Goal: Information Seeking & Learning: Learn about a topic

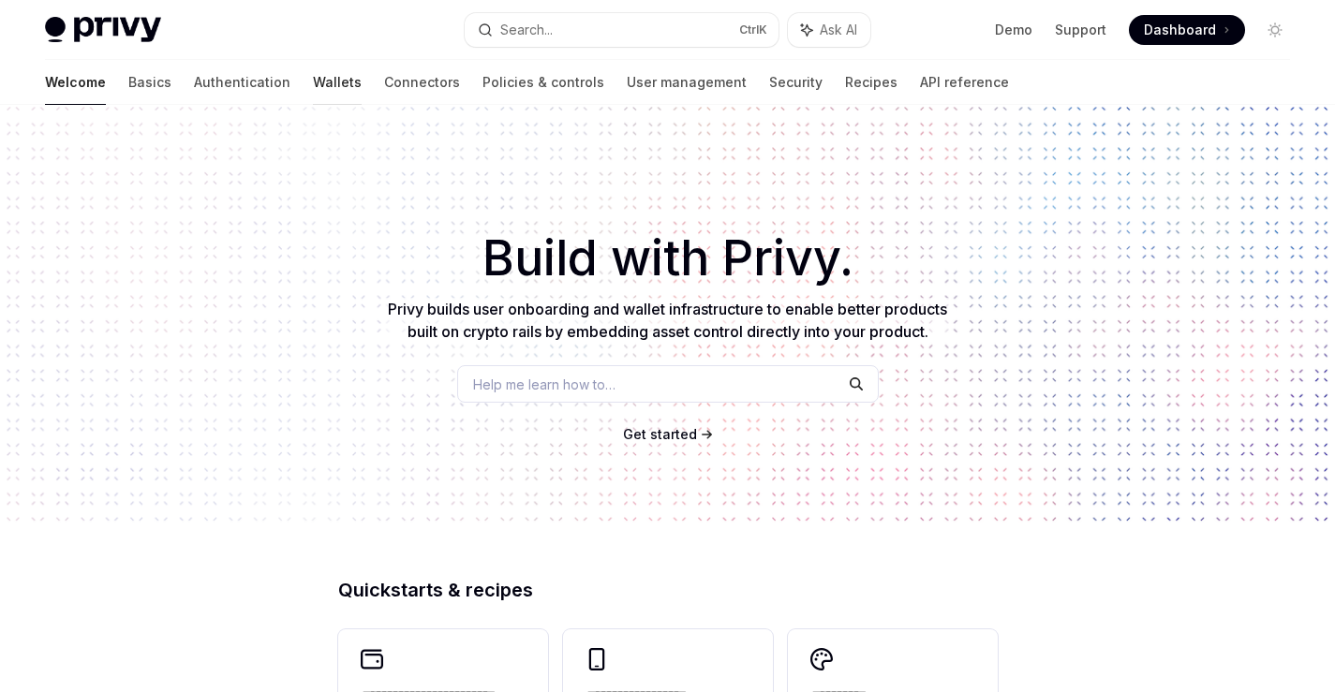
click at [313, 78] on link "Wallets" at bounding box center [337, 82] width 49 height 45
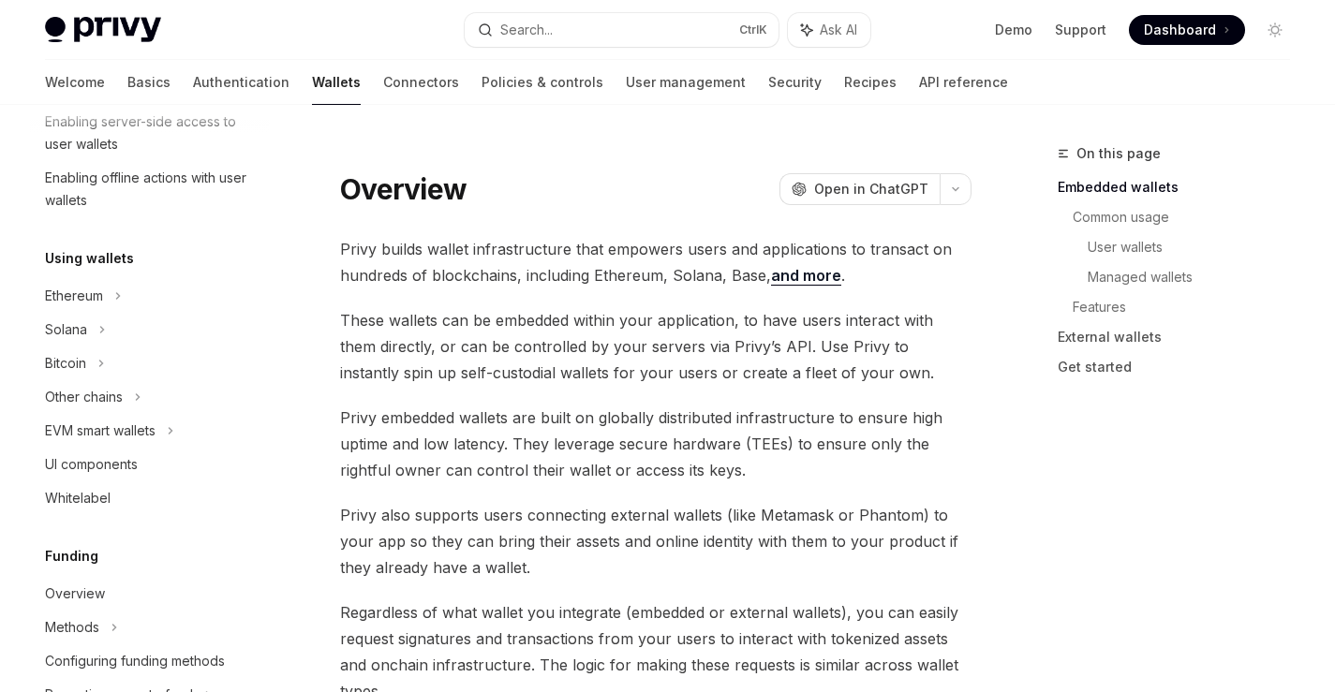
scroll to position [112, 0]
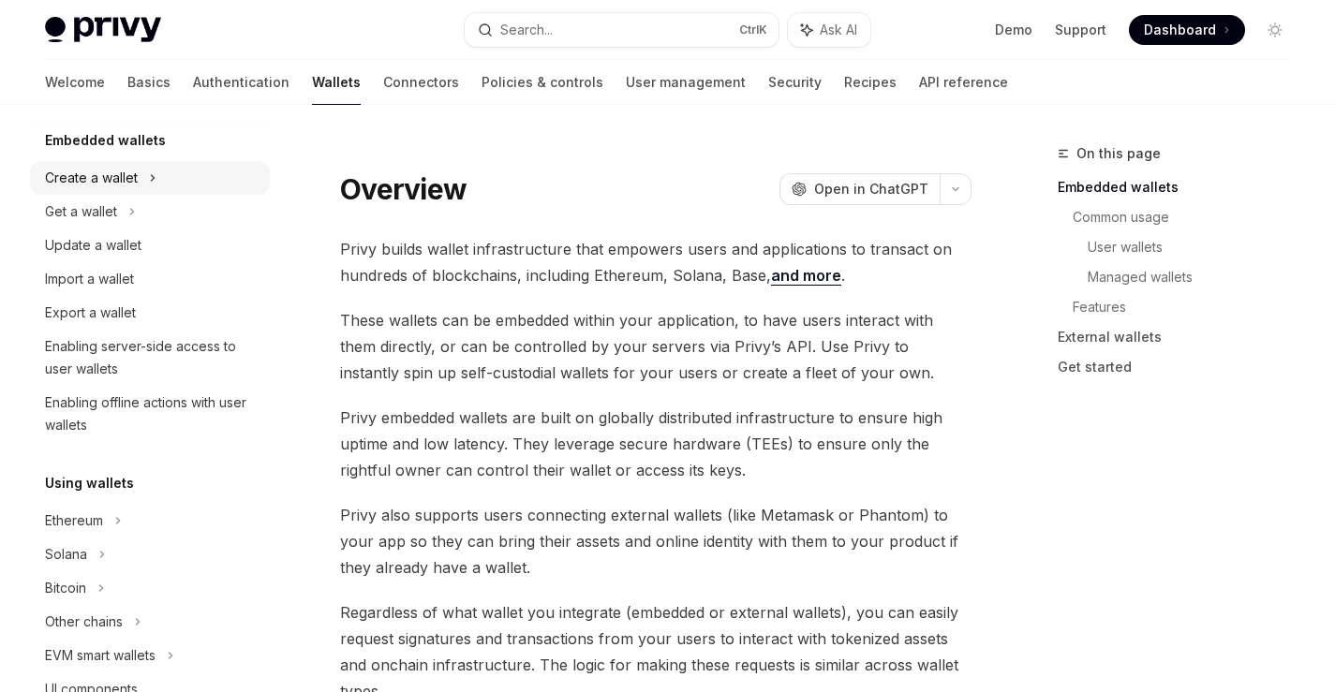
click at [115, 178] on div "Create a wallet" at bounding box center [91, 178] width 93 height 22
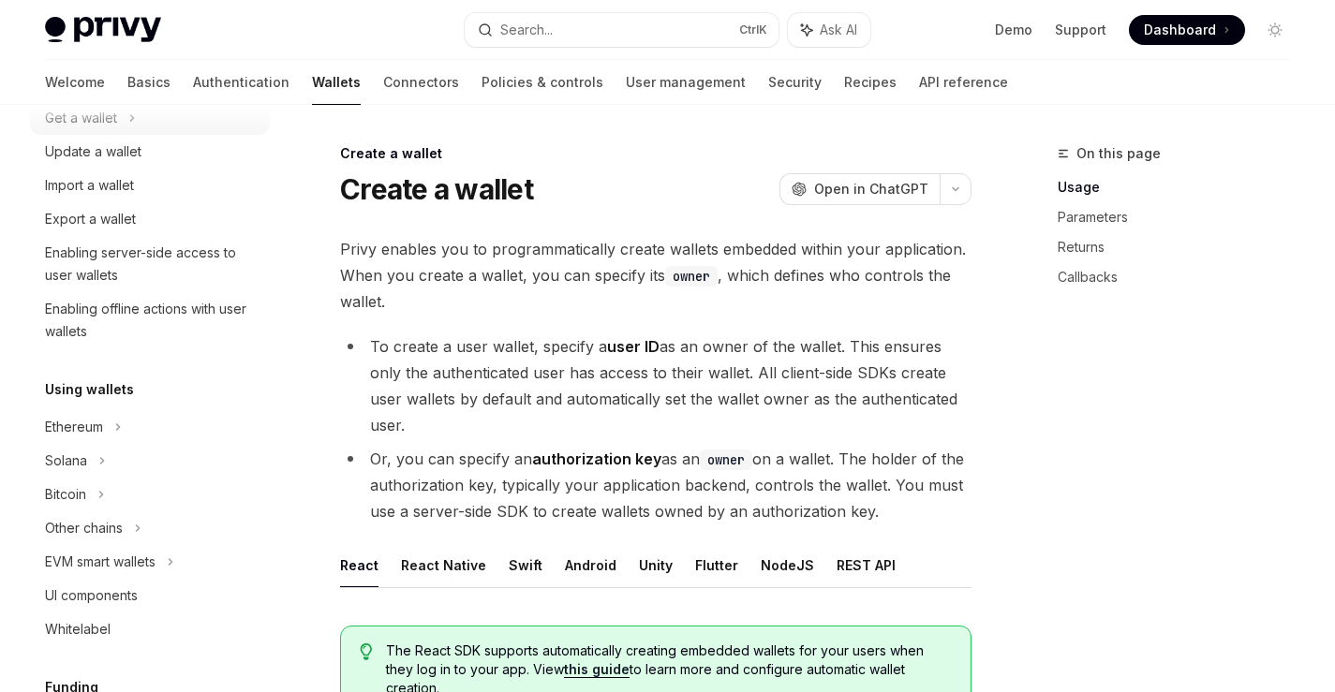
scroll to position [337, 0]
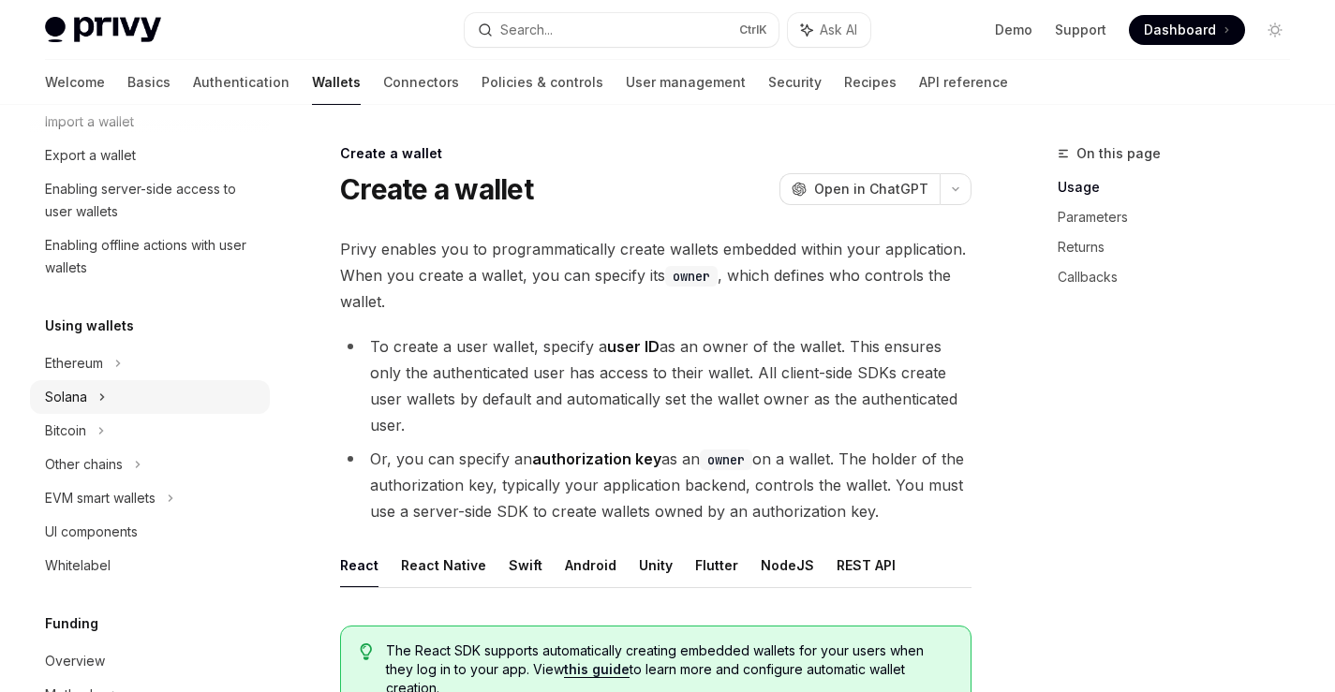
click at [93, 71] on div "Solana" at bounding box center [150, 54] width 240 height 34
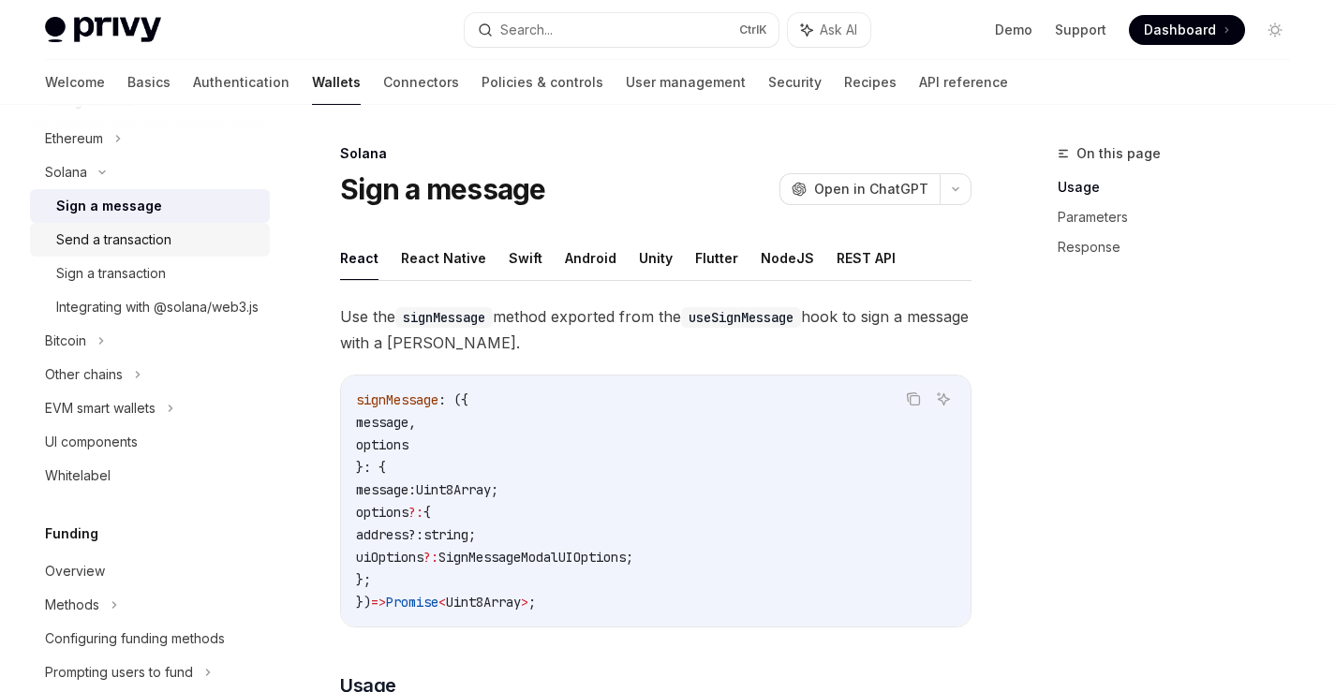
click at [131, 239] on div "Send a transaction" at bounding box center [113, 240] width 115 height 22
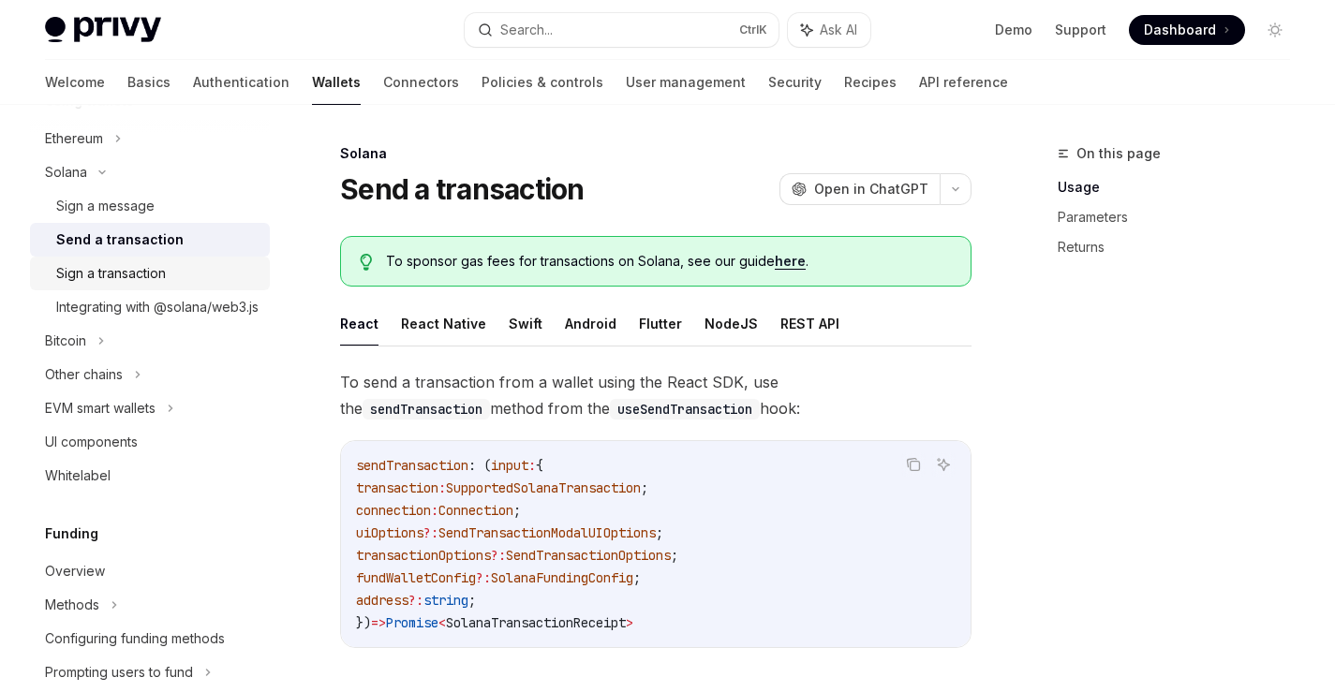
click at [155, 273] on div "Sign a transaction" at bounding box center [111, 273] width 110 height 22
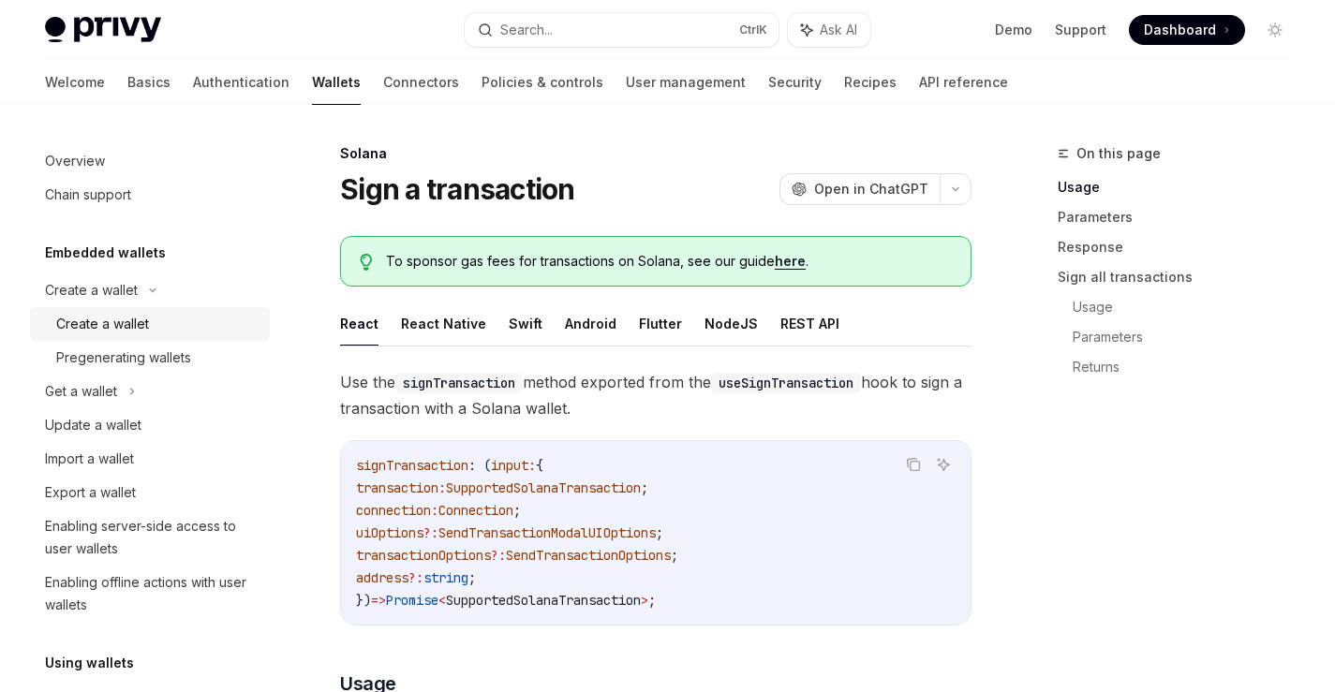
click at [195, 316] on div "Create a wallet" at bounding box center [157, 324] width 202 height 22
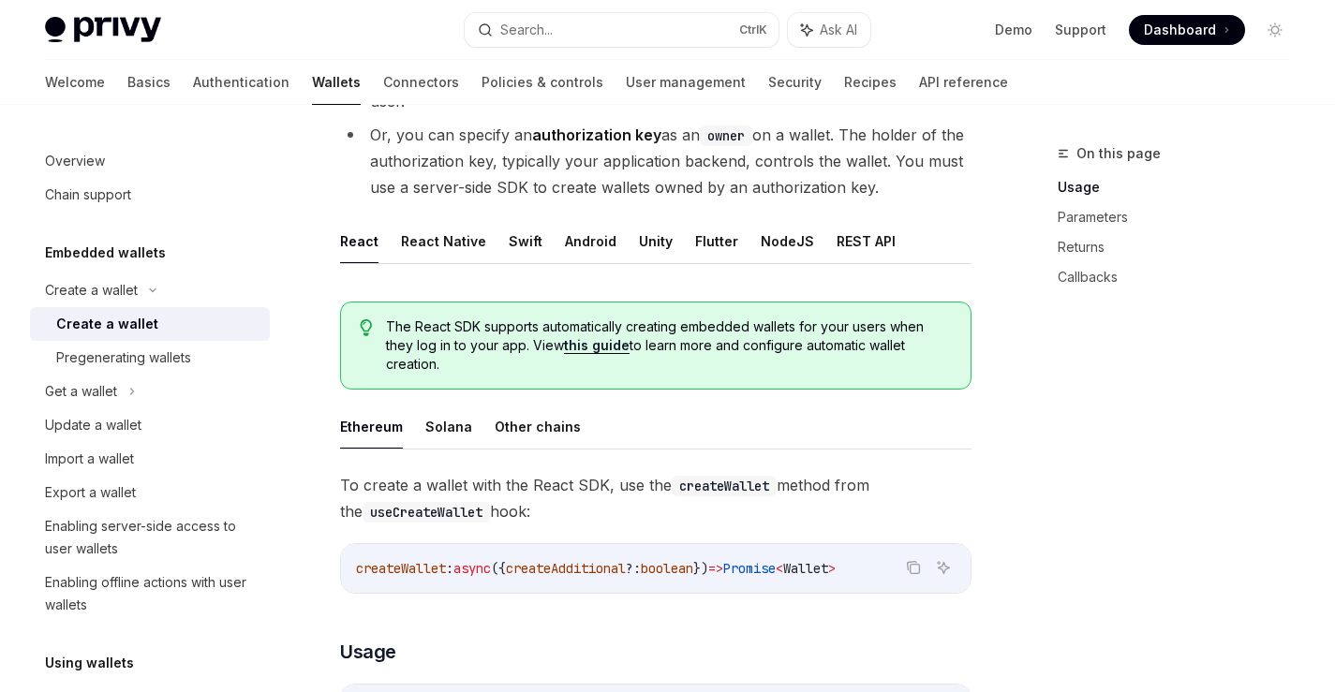
scroll to position [337, 0]
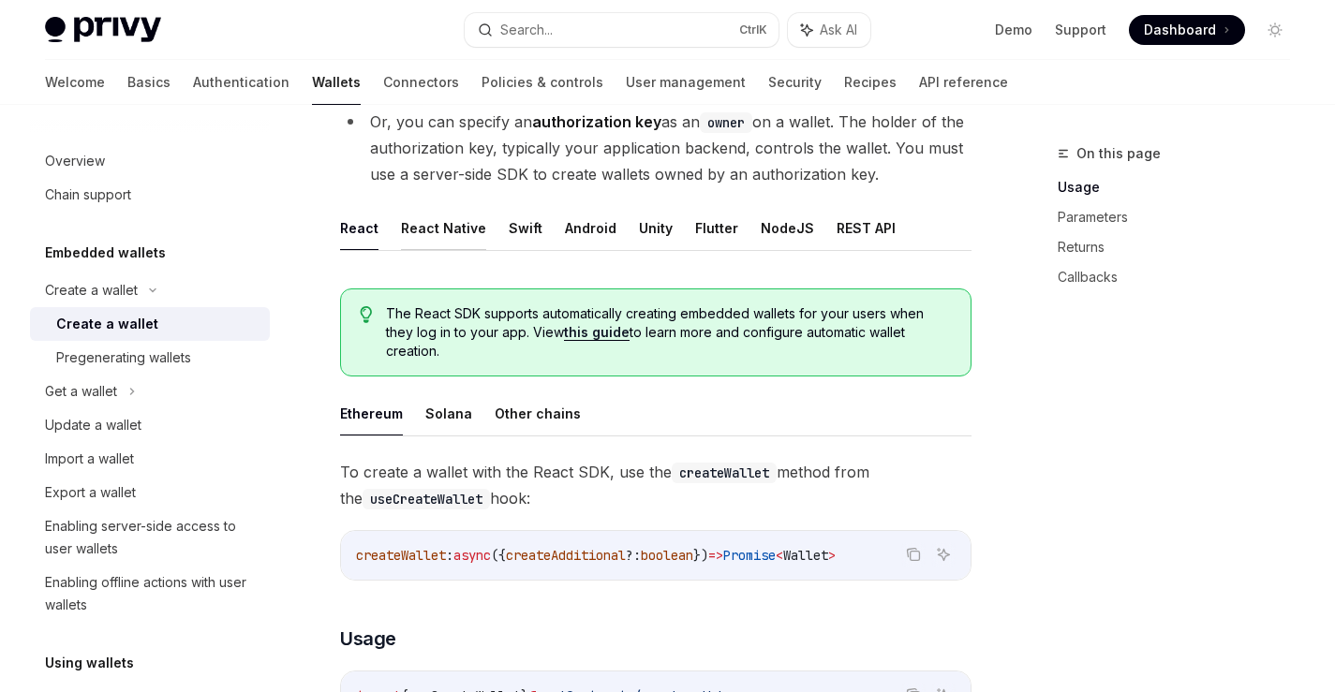
click at [451, 221] on button "React Native" at bounding box center [443, 228] width 85 height 44
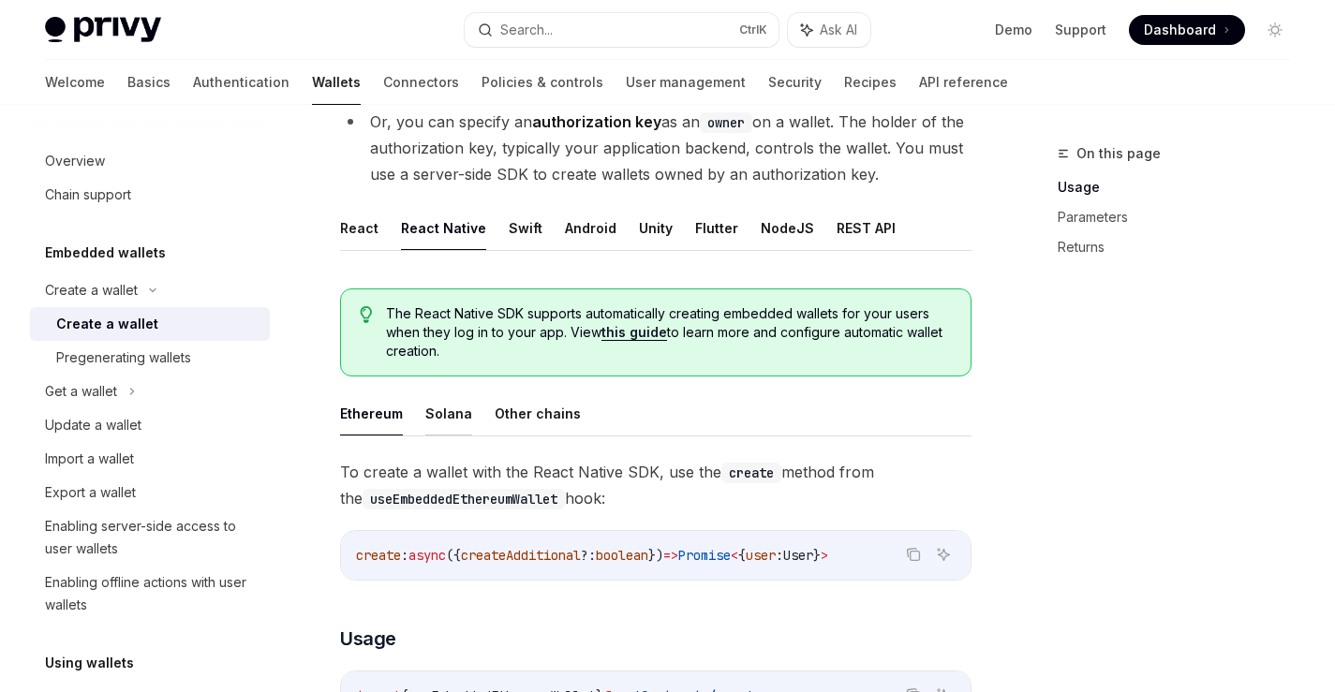
click at [431, 414] on button "Solana" at bounding box center [448, 413] width 47 height 44
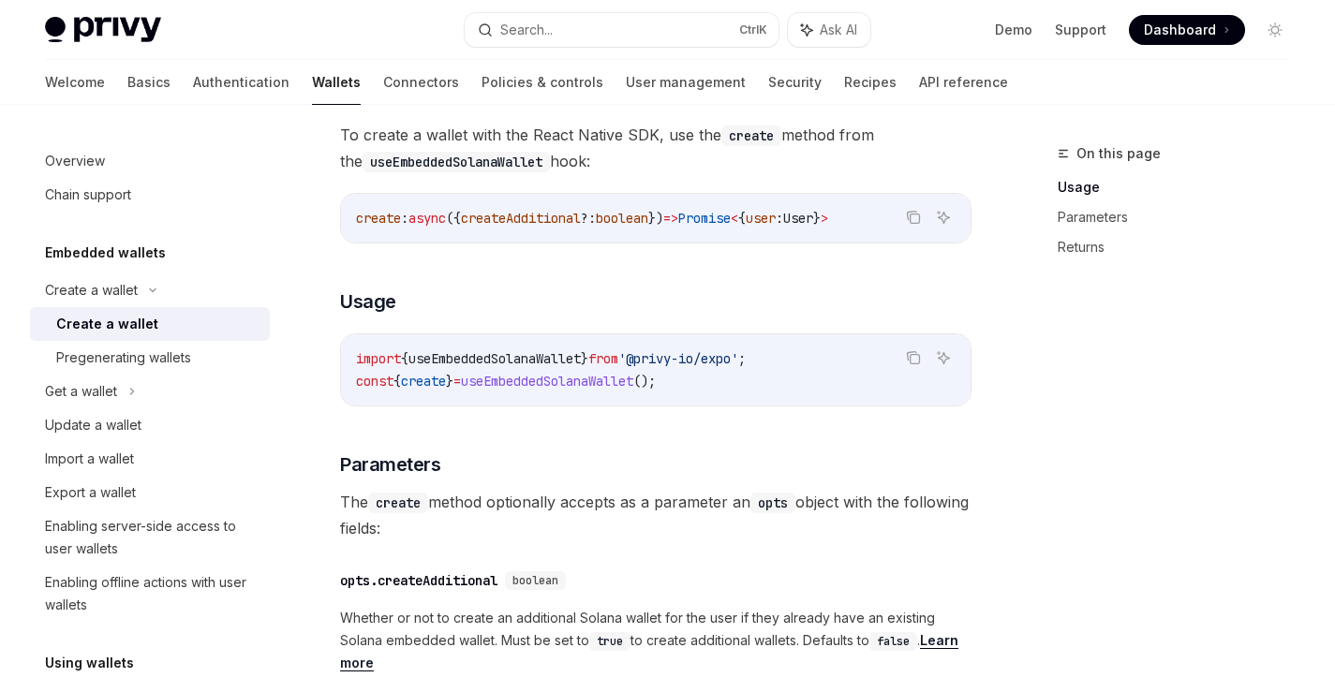
scroll to position [1124, 0]
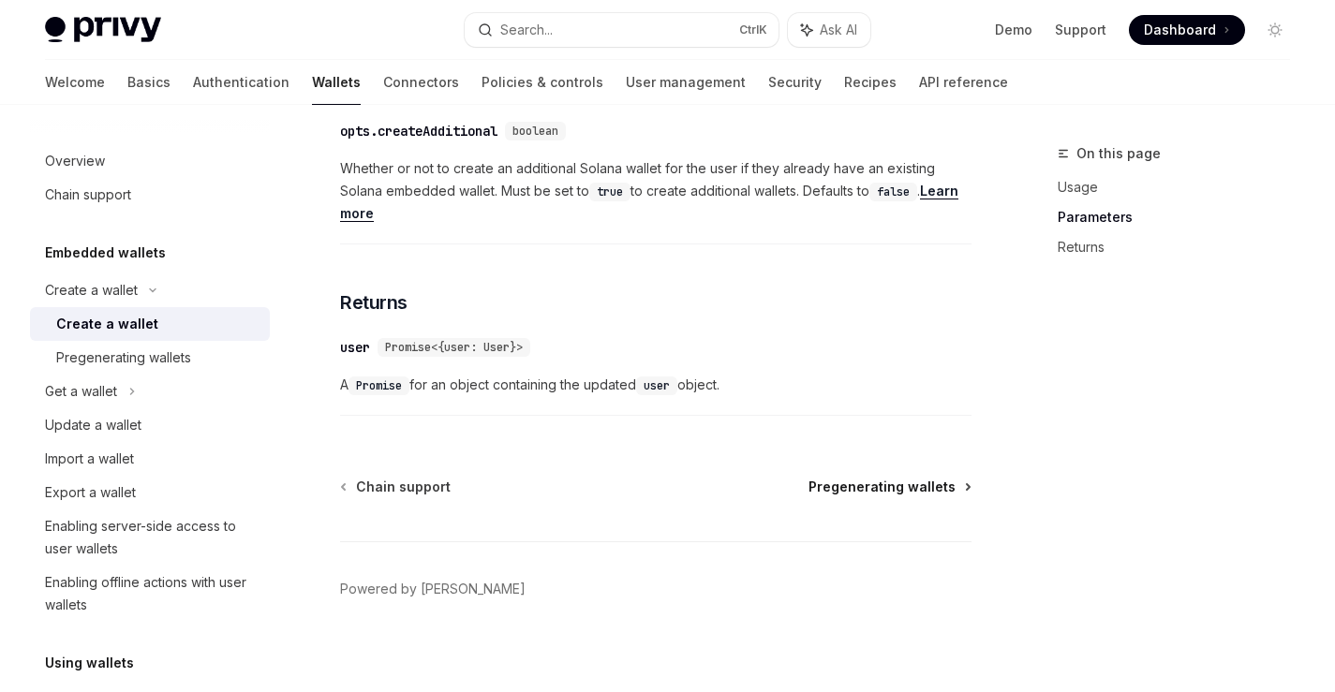
click at [922, 485] on span "Pregenerating wallets" at bounding box center [881, 487] width 147 height 19
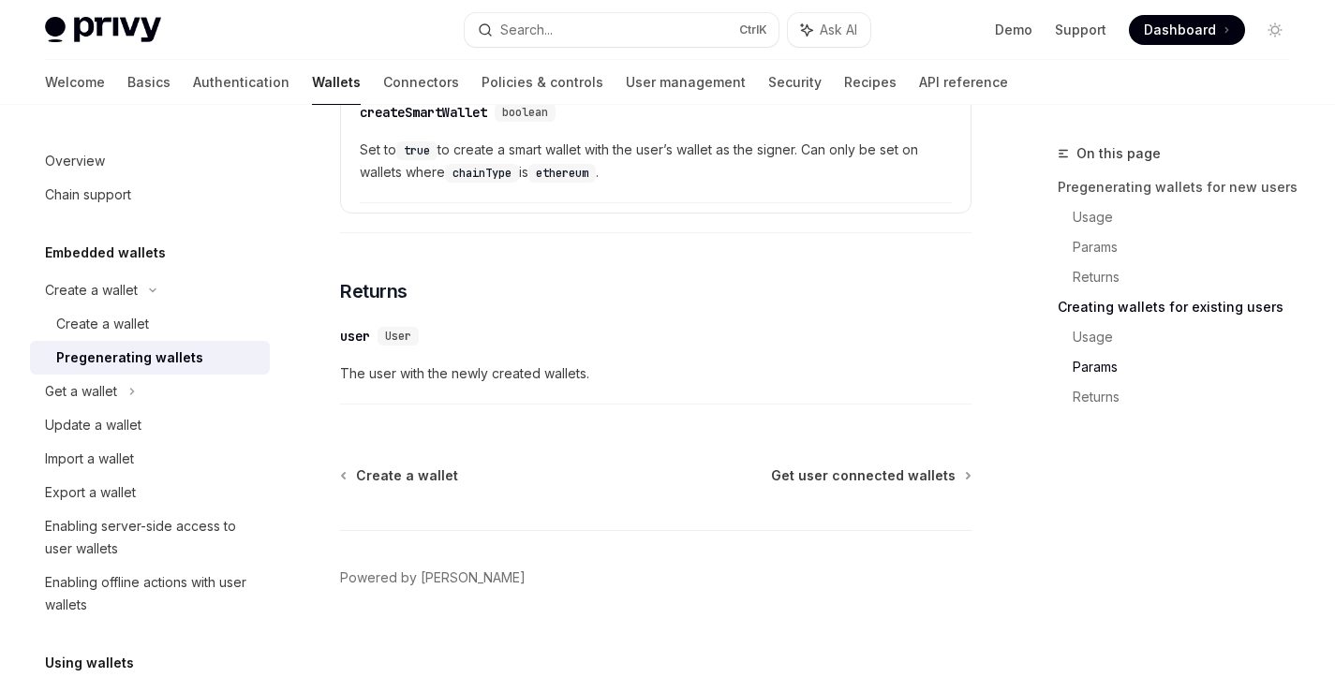
scroll to position [3629, 0]
click at [199, 393] on div "Get a wallet" at bounding box center [150, 392] width 240 height 34
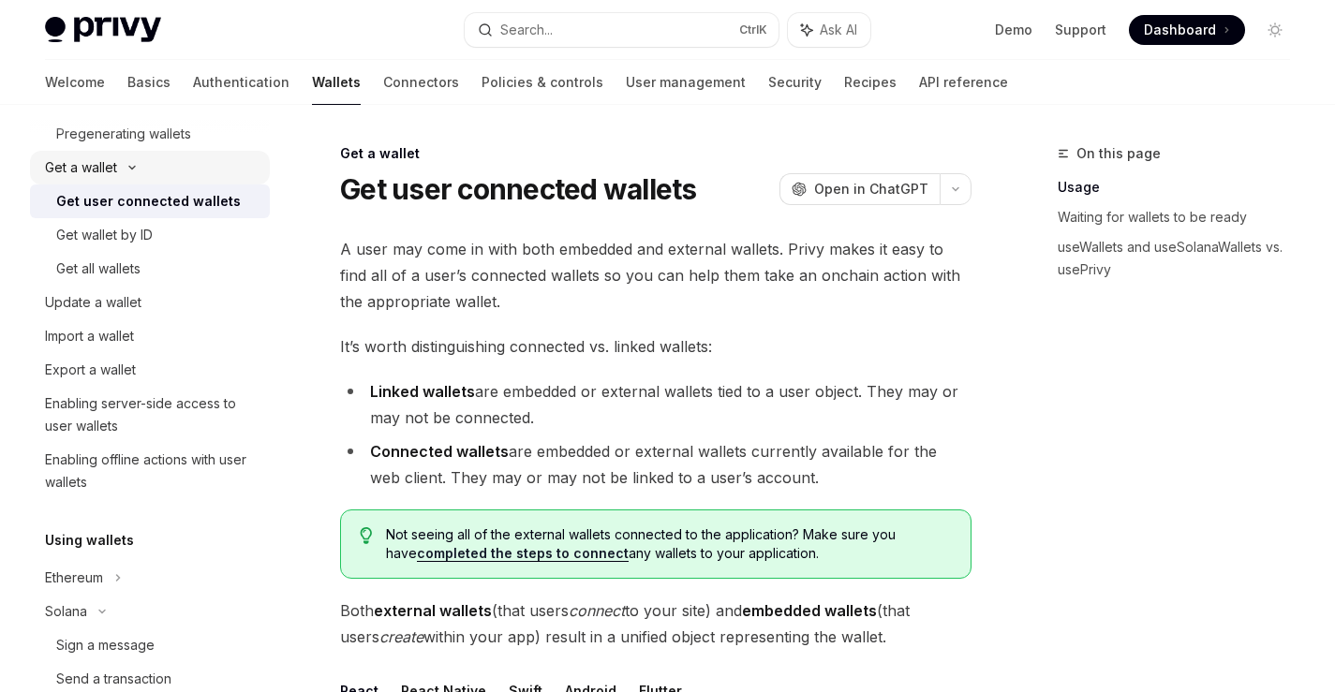
scroll to position [225, 0]
click at [195, 298] on div "Update a wallet" at bounding box center [152, 301] width 214 height 22
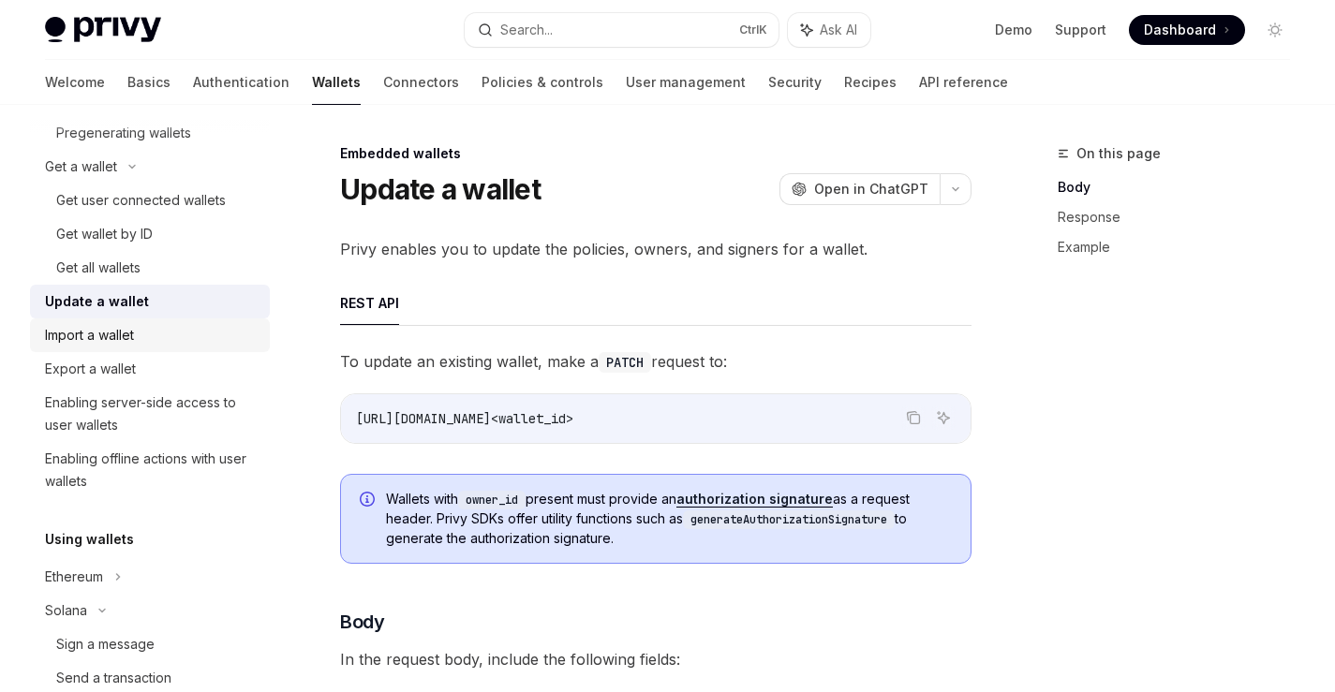
click at [183, 340] on div "Import a wallet" at bounding box center [152, 335] width 214 height 22
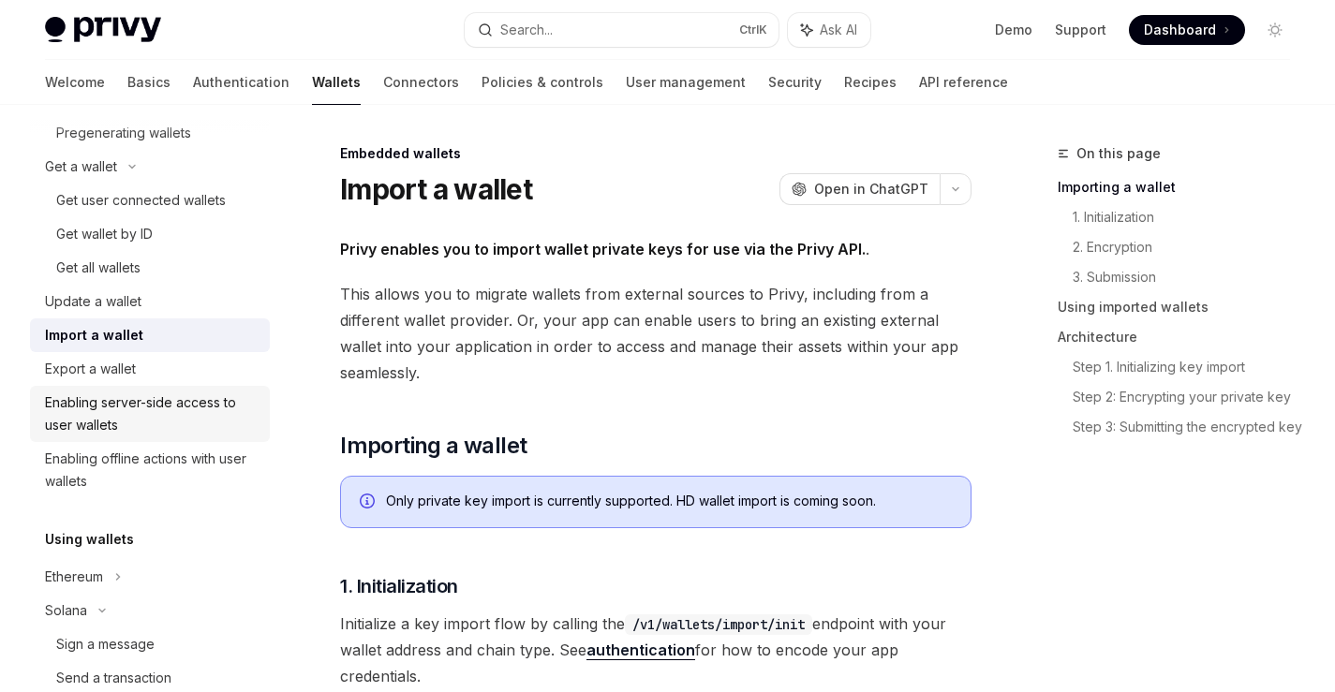
click at [196, 406] on div "Enabling server-side access to user wallets" at bounding box center [152, 413] width 214 height 45
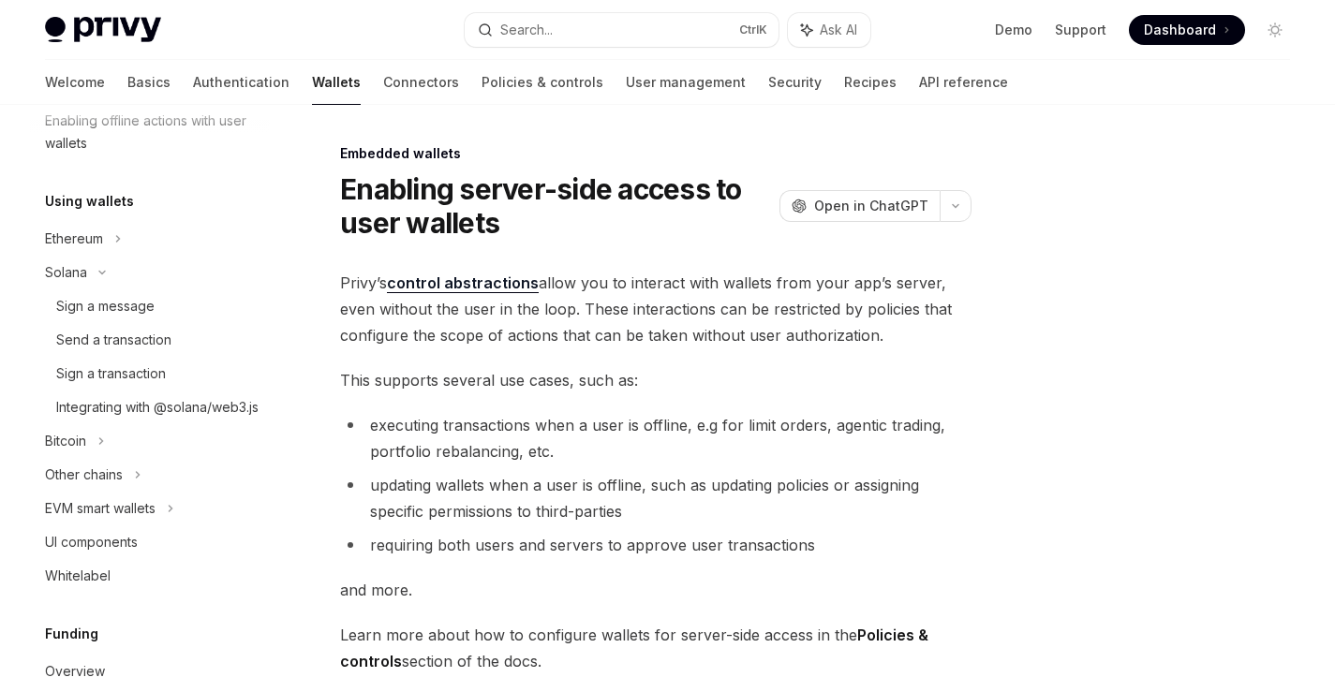
scroll to position [562, 0]
click at [206, 317] on div "Sign a message" at bounding box center [157, 307] width 202 height 22
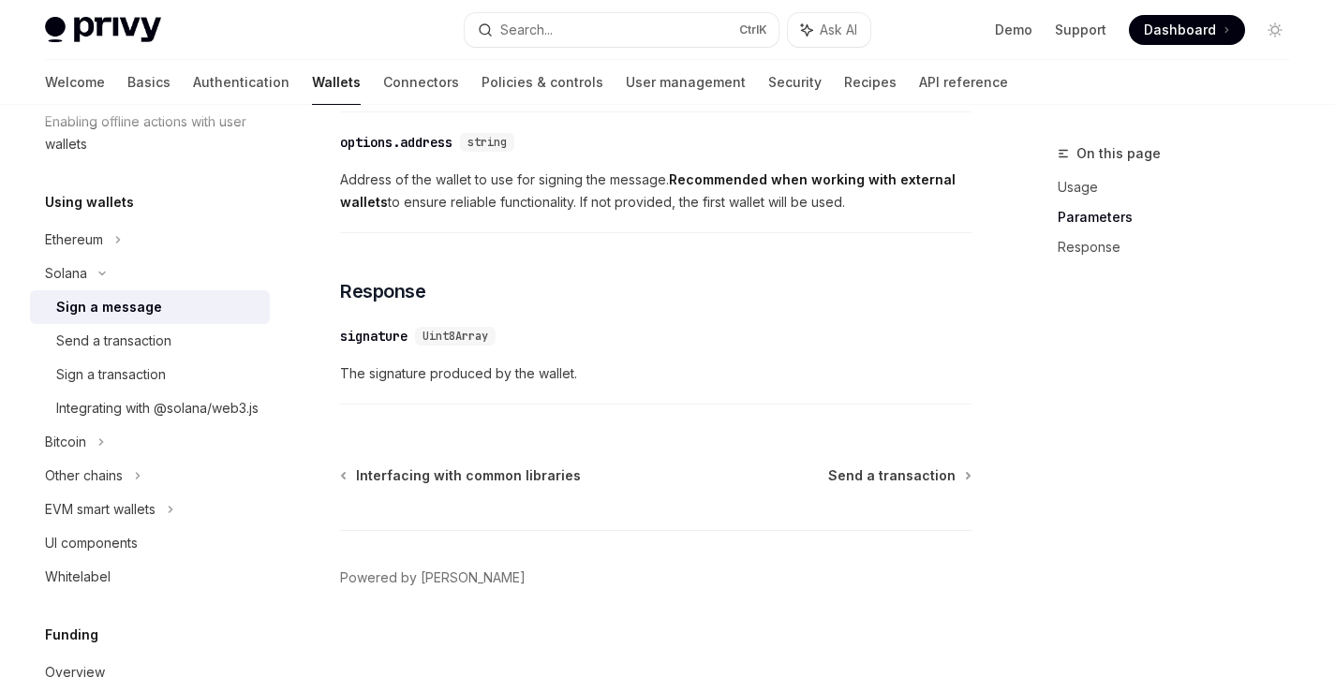
scroll to position [1194, 0]
click at [885, 476] on span "Send a transaction" at bounding box center [891, 475] width 127 height 19
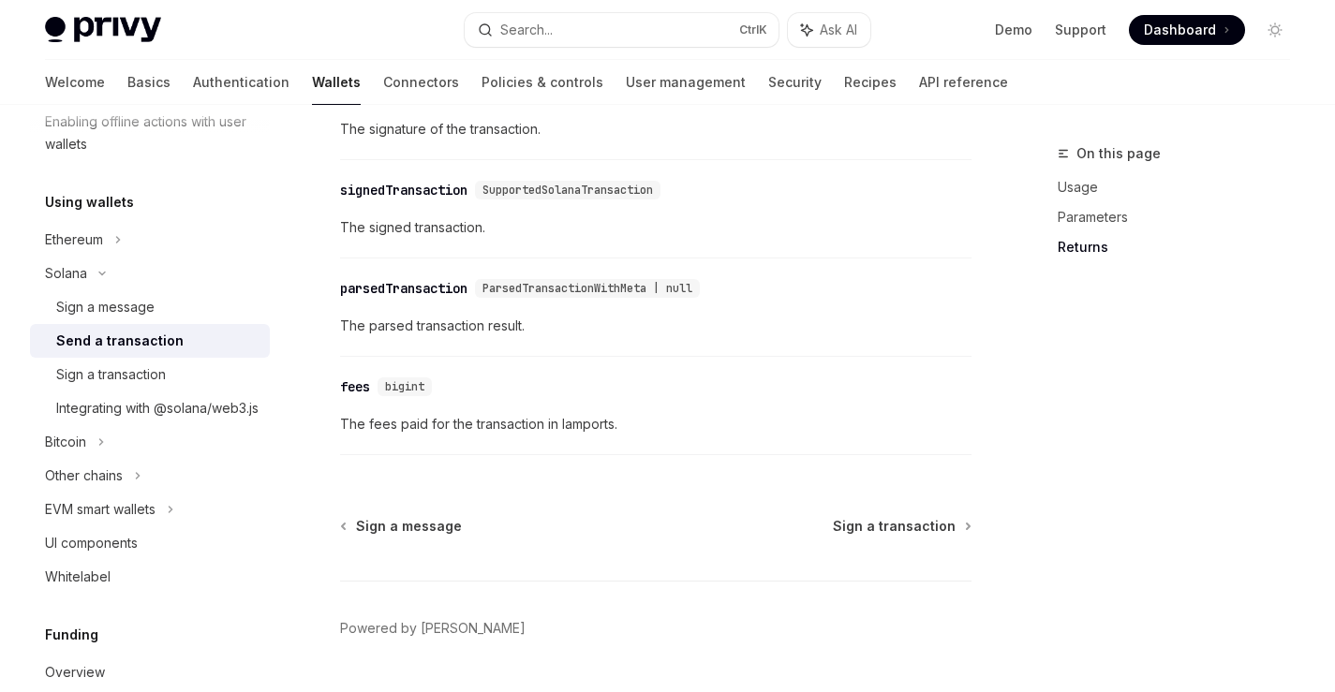
scroll to position [2473, 0]
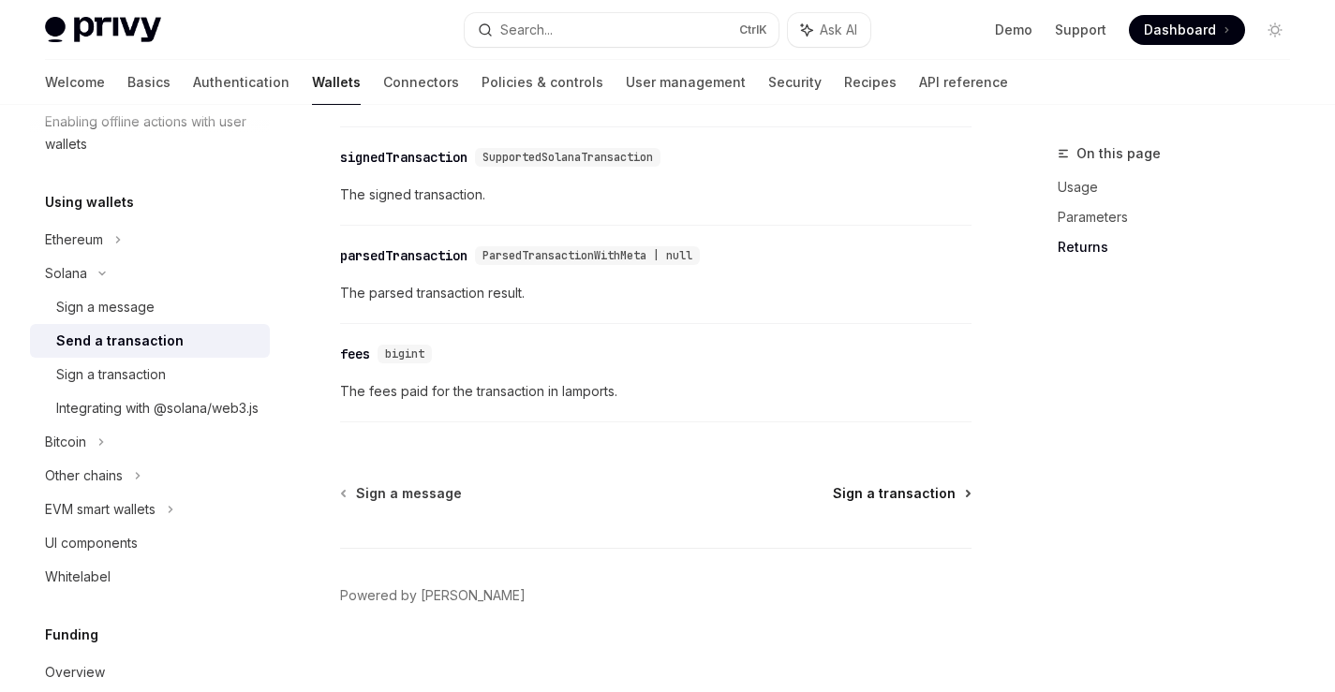
click at [900, 496] on span "Sign a transaction" at bounding box center [894, 493] width 123 height 19
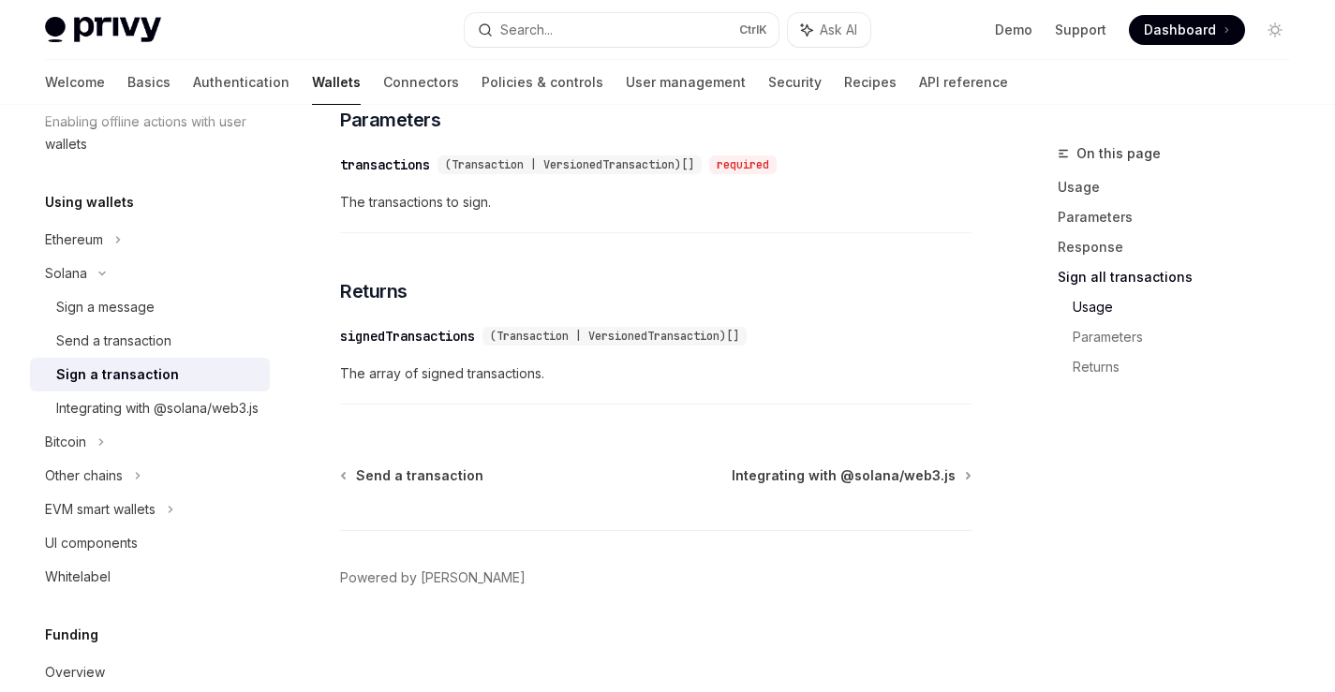
scroll to position [3069, 0]
click at [893, 476] on span "Integrating with @solana/web3.js" at bounding box center [843, 475] width 224 height 19
type textarea "*"
